Goal: Task Accomplishment & Management: Manage account settings

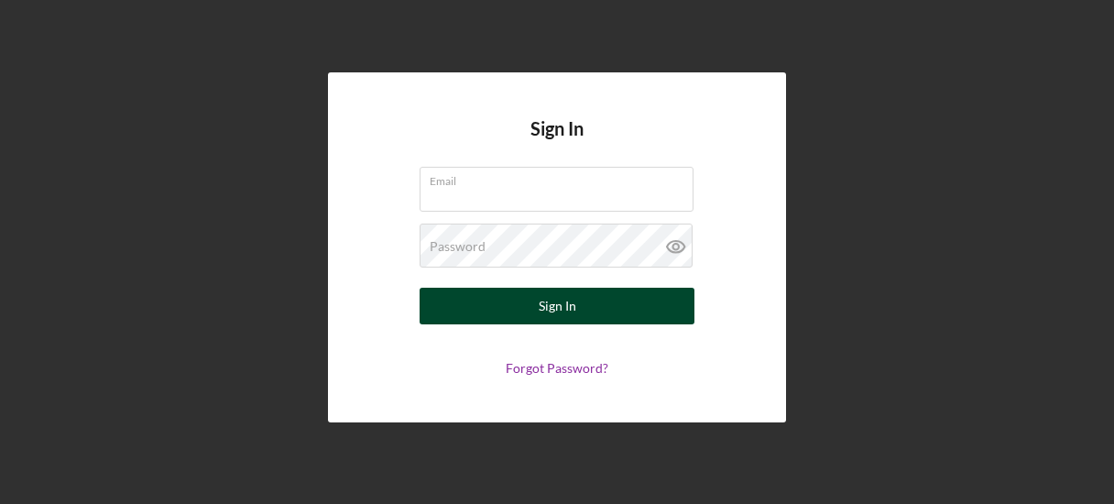
type input "[EMAIL_ADDRESS][DOMAIN_NAME]"
click at [635, 302] on button "Sign In" at bounding box center [557, 306] width 275 height 37
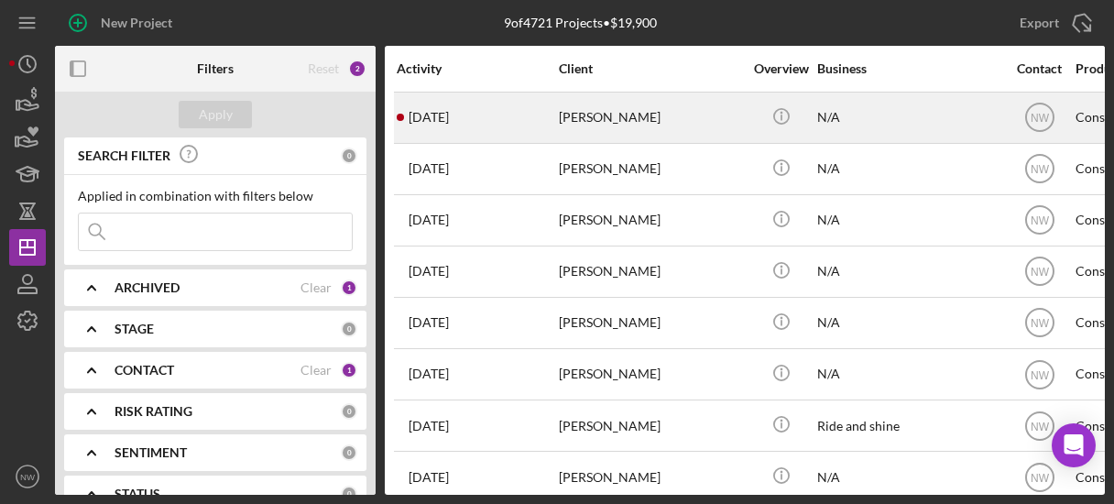
click at [581, 116] on div "[PERSON_NAME]" at bounding box center [650, 117] width 183 height 49
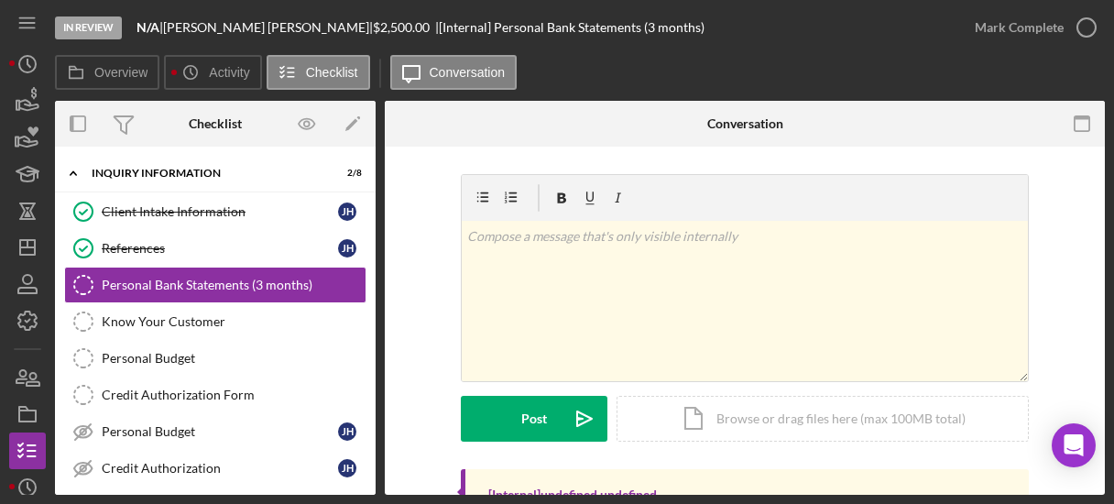
scroll to position [210, 0]
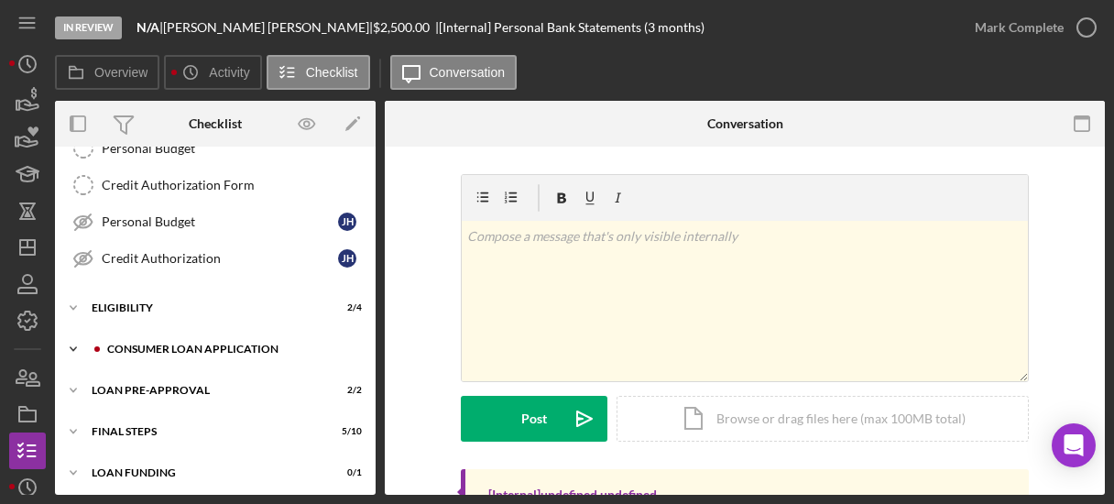
click at [229, 343] on div "Consumer Loan Application" at bounding box center [229, 348] width 245 height 11
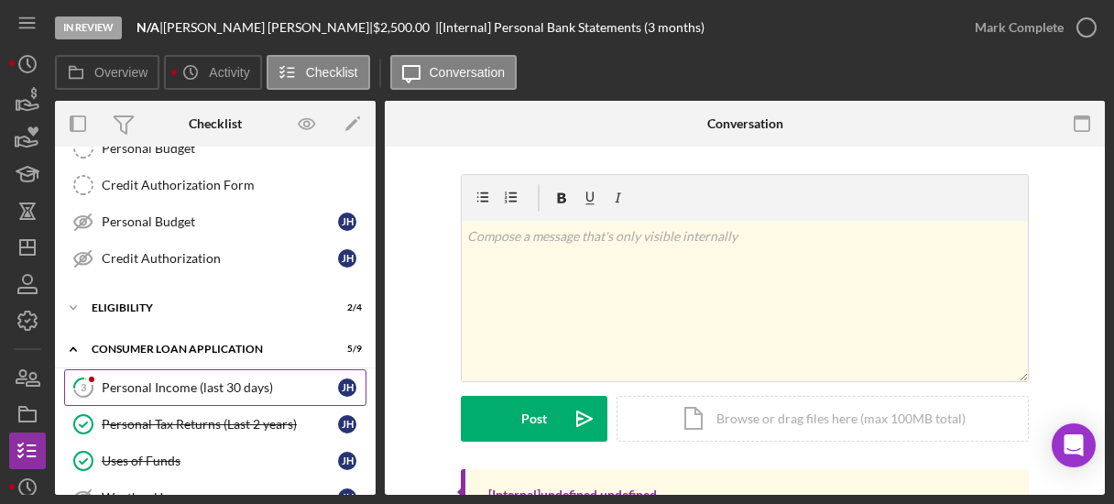
click at [232, 380] on div "Personal Income (last 30 days)" at bounding box center [220, 387] width 236 height 15
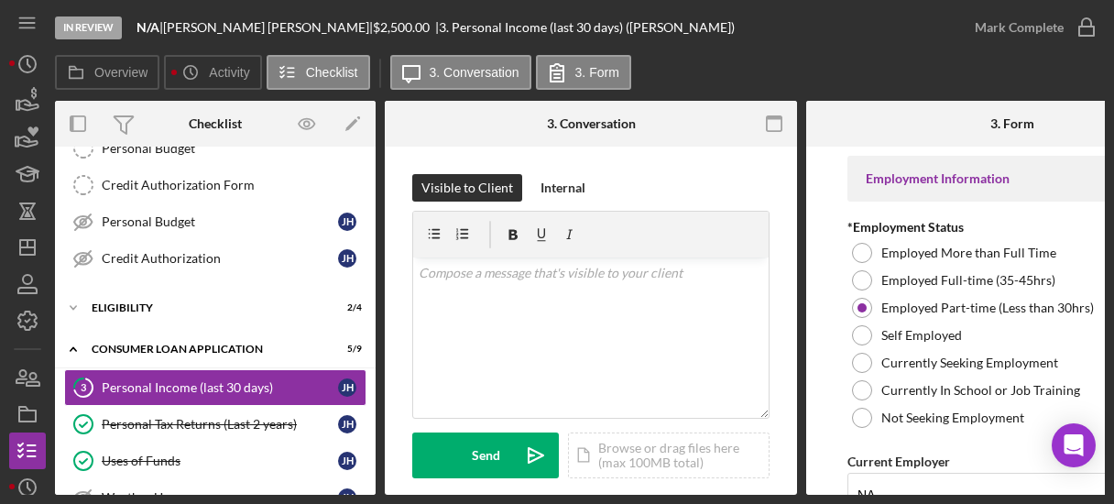
scroll to position [300, 0]
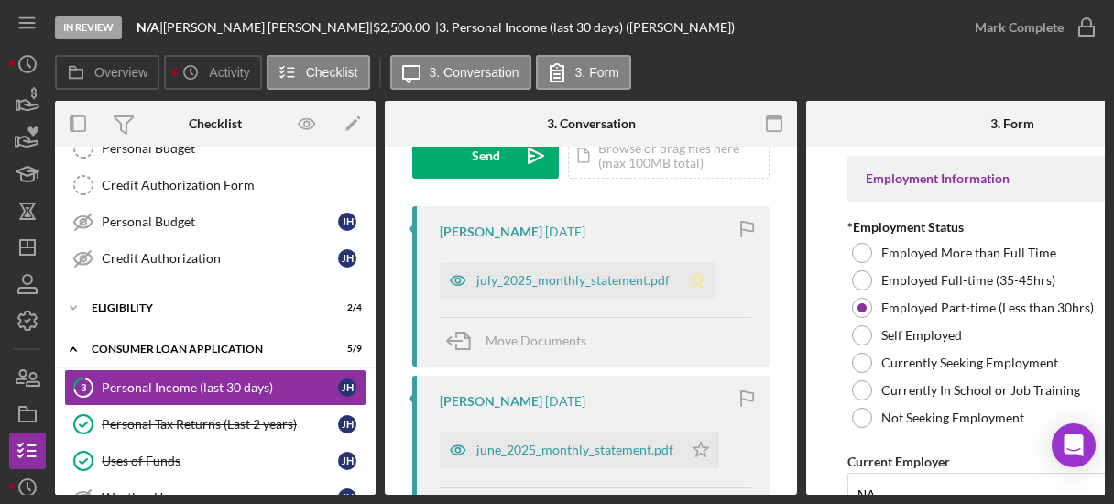
click at [691, 277] on polygon "button" at bounding box center [698, 279] width 16 height 15
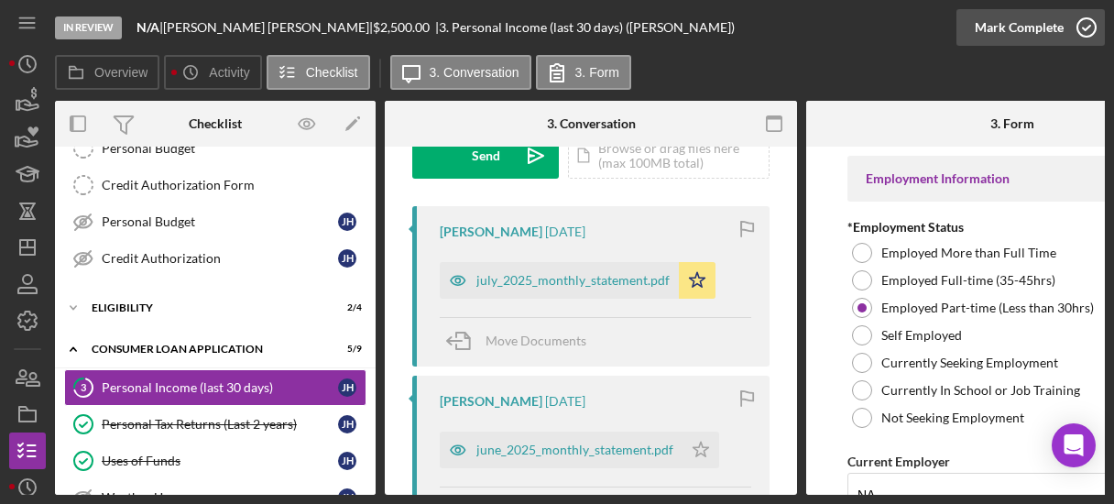
click at [1094, 26] on icon "button" at bounding box center [1086, 28] width 46 height 46
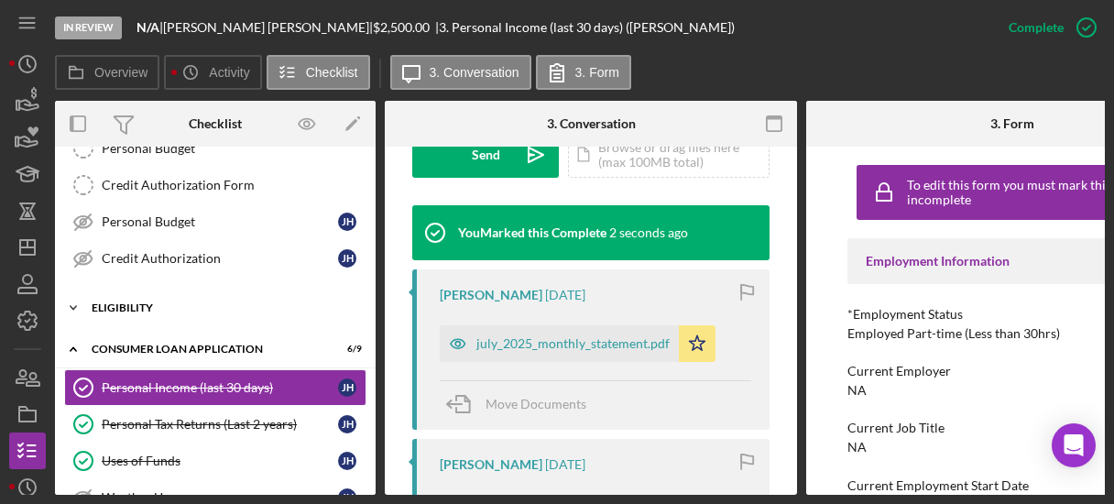
click at [67, 299] on icon "Icon/Expander" at bounding box center [73, 307] width 37 height 37
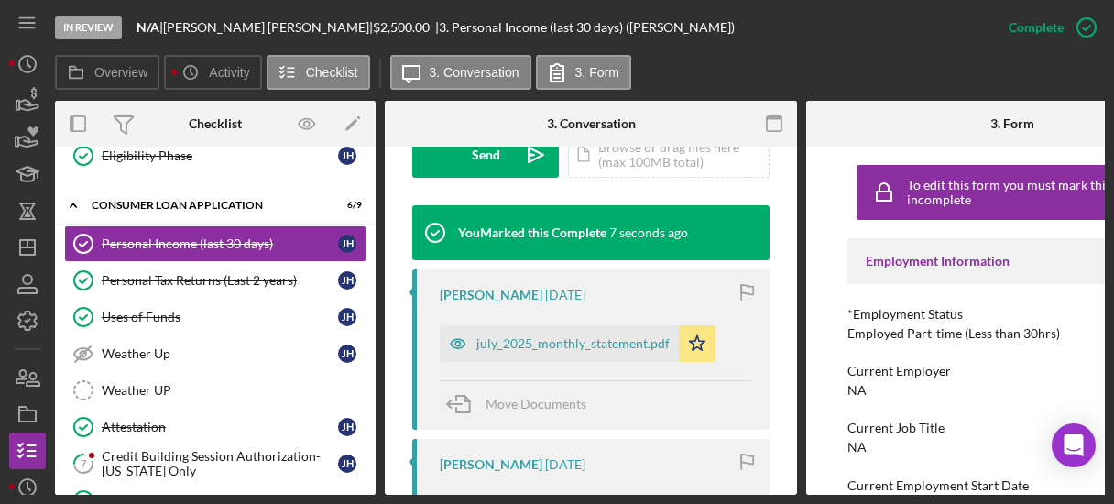
scroll to position [703, 0]
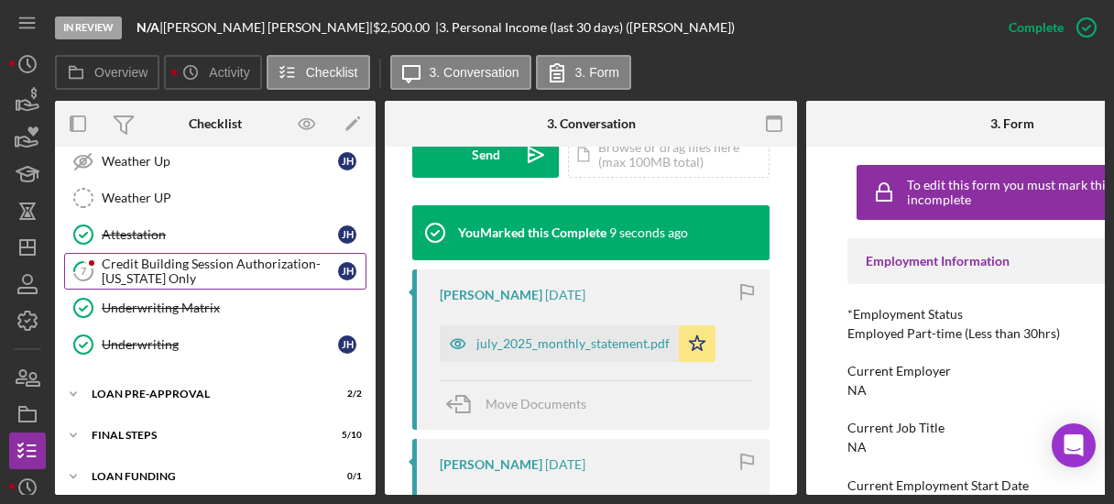
click at [172, 261] on div "Credit Building Session Authorization- [US_STATE] Only" at bounding box center [220, 270] width 236 height 29
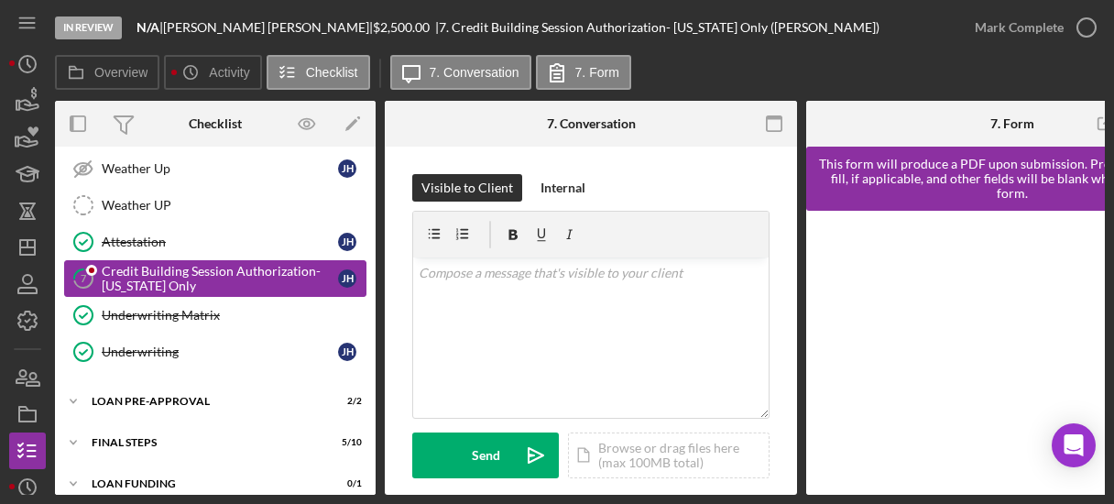
scroll to position [703, 0]
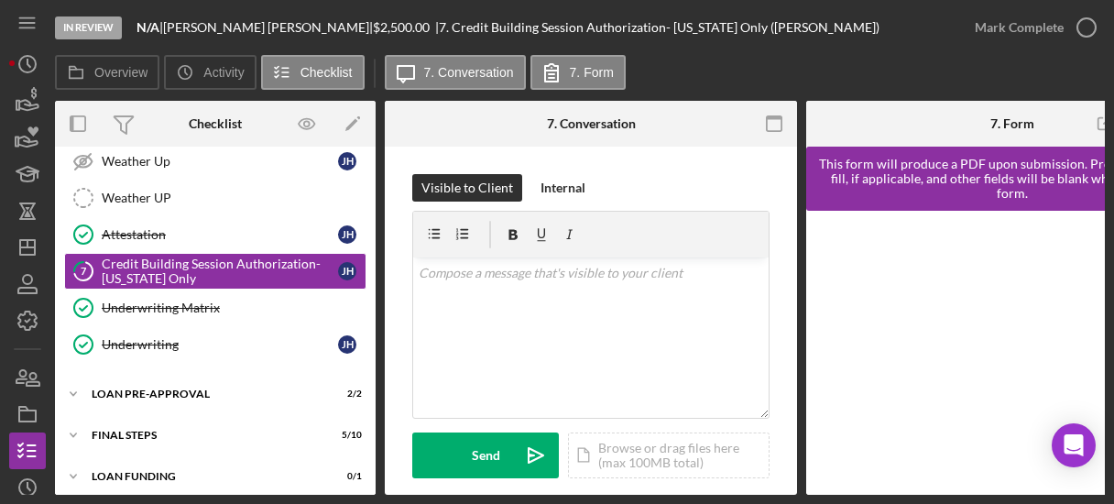
click at [1102, 481] on div at bounding box center [1012, 353] width 412 height 284
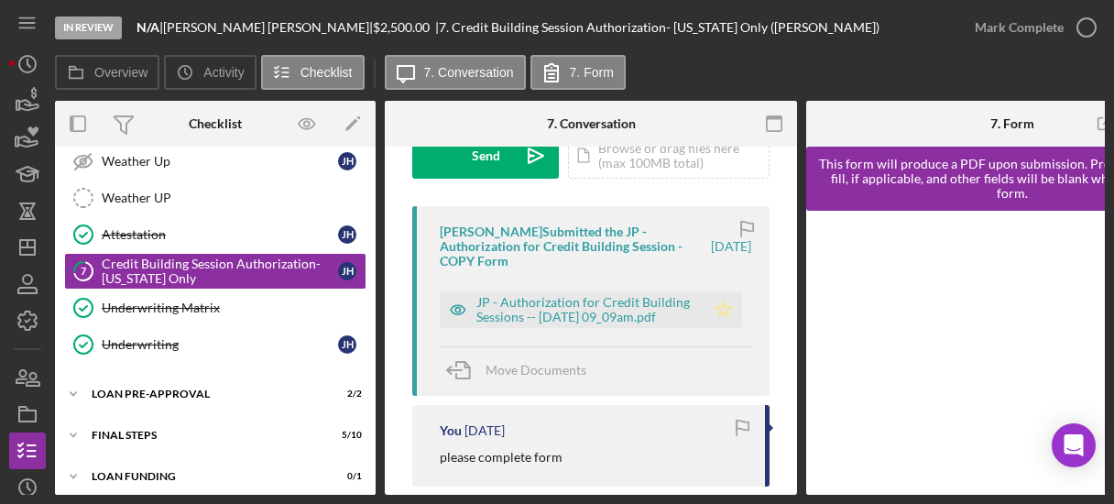
click at [720, 308] on icon "Icon/Star" at bounding box center [723, 309] width 37 height 37
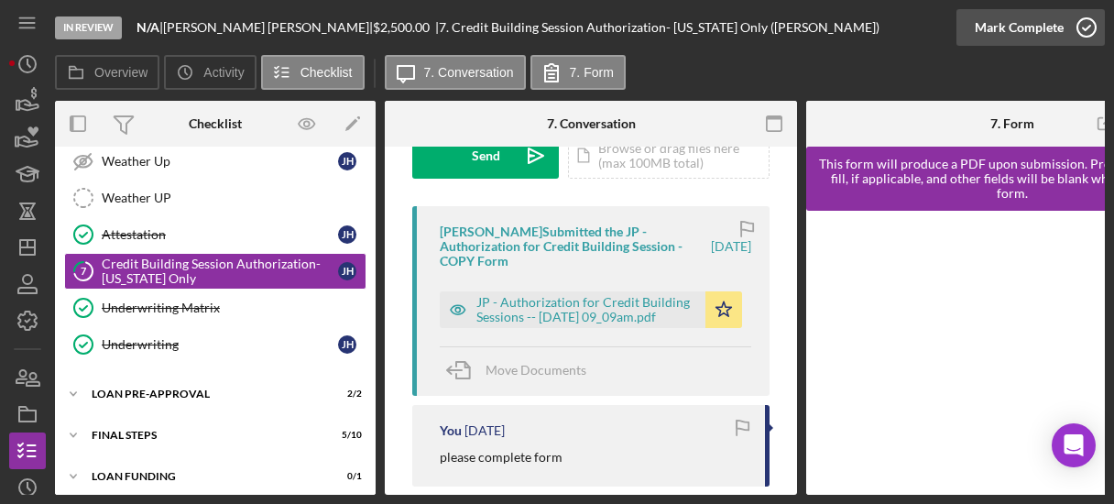
click at [1085, 28] on polyline "button" at bounding box center [1086, 28] width 7 height 5
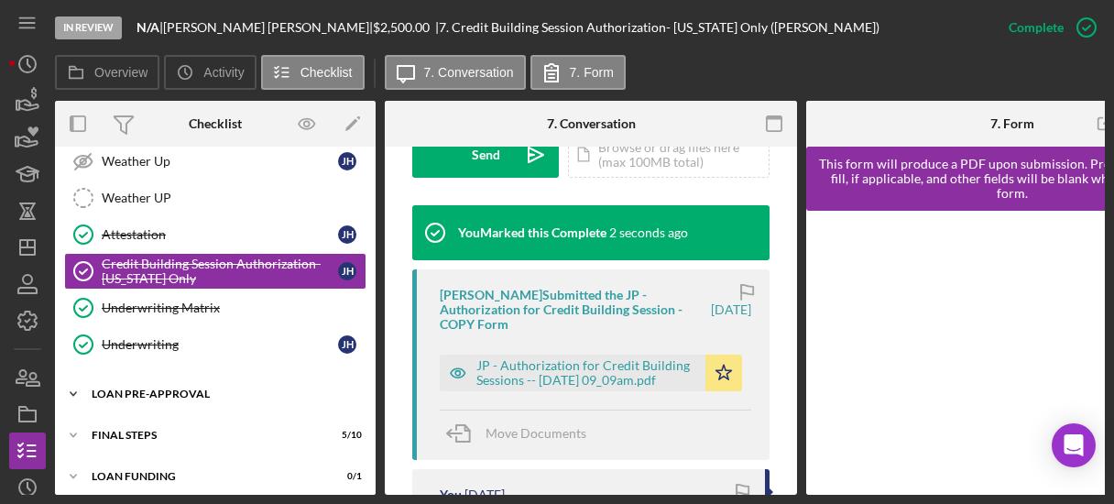
click at [75, 376] on icon "Icon/Expander" at bounding box center [73, 394] width 37 height 37
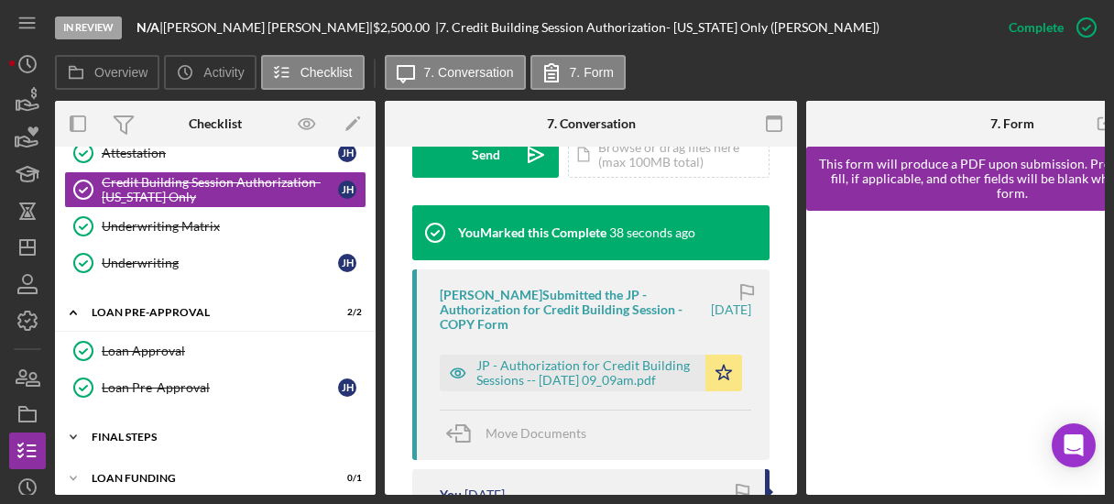
click at [79, 419] on icon "Icon/Expander" at bounding box center [73, 437] width 37 height 37
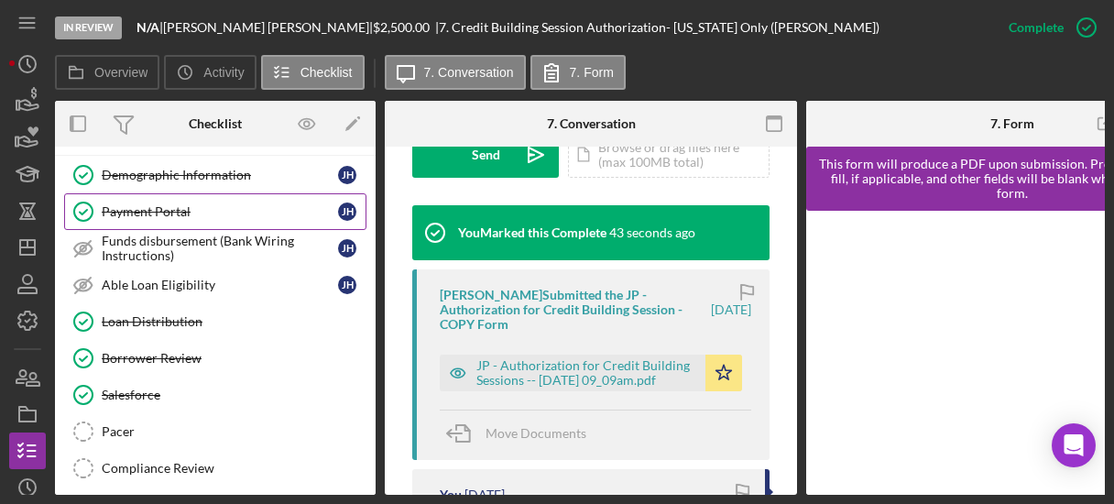
click at [151, 193] on link "Payment Portal Payment Portal [PERSON_NAME]" at bounding box center [215, 211] width 302 height 37
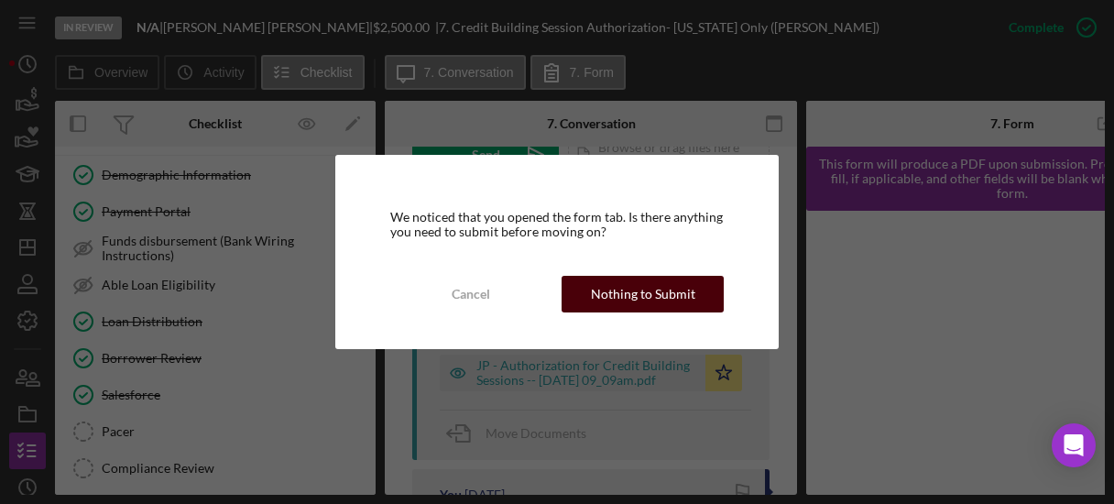
click at [596, 289] on div "Nothing to Submit" at bounding box center [643, 294] width 104 height 37
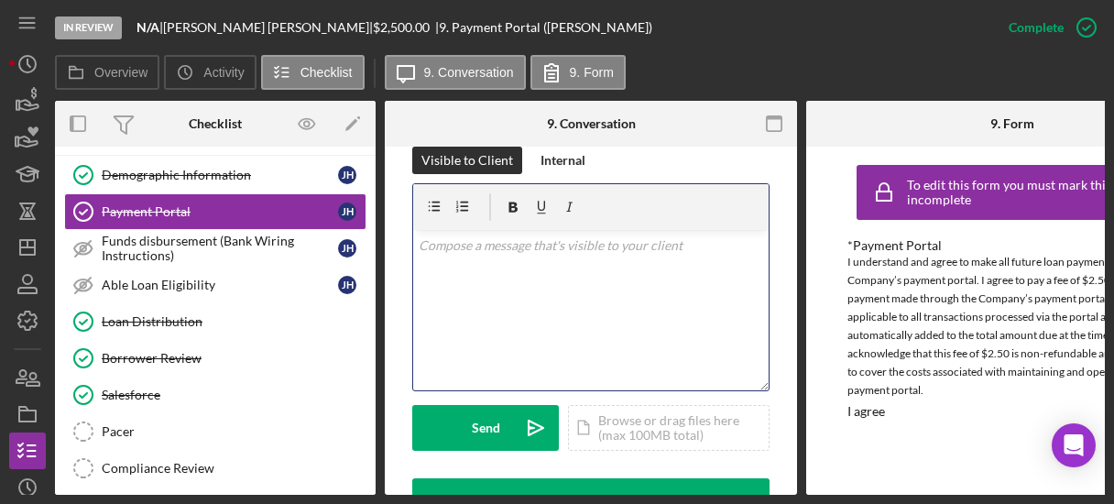
click at [495, 277] on div "v Color teal Color pink Remove color Add row above Add row below Add column bef…" at bounding box center [590, 310] width 355 height 160
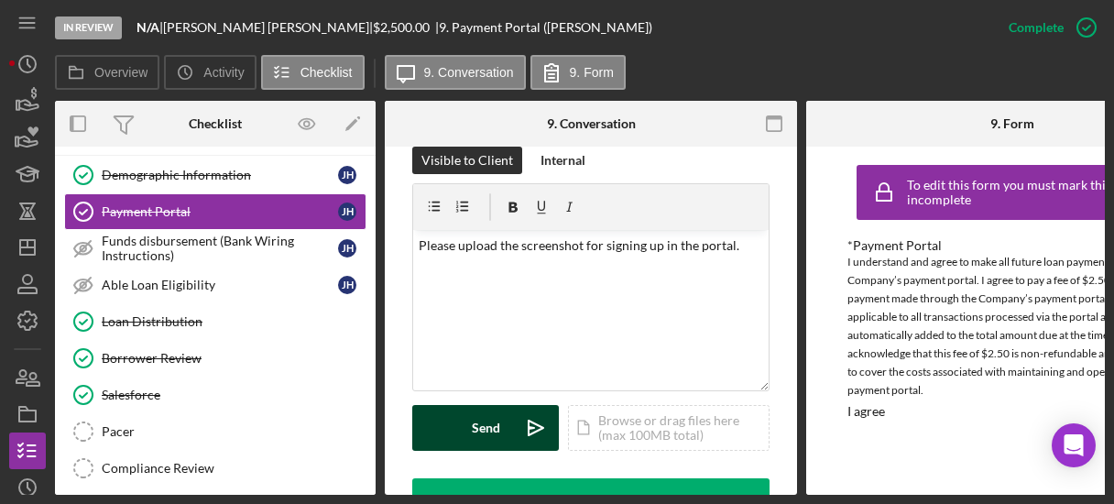
click at [468, 422] on button "Send Icon/icon-invite-send" at bounding box center [485, 428] width 147 height 46
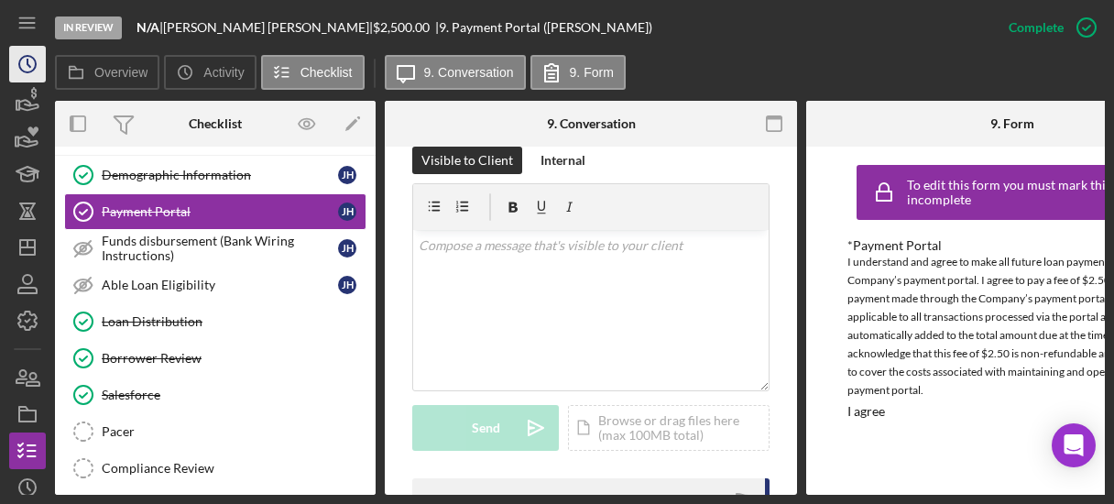
click at [26, 60] on icon "Icon/History" at bounding box center [28, 64] width 46 height 46
